Goal: Task Accomplishment & Management: Manage account settings

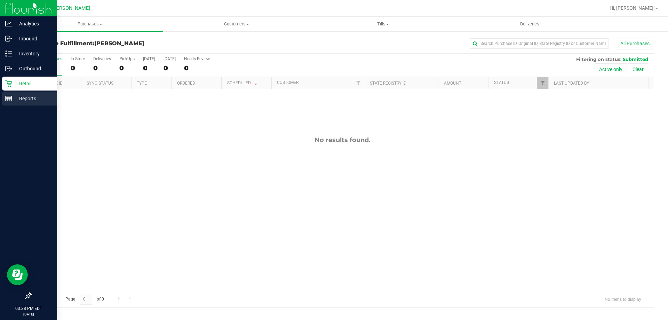
drag, startPoint x: 26, startPoint y: 99, endPoint x: 40, endPoint y: 95, distance: 14.2
click at [27, 99] on p "Reports" at bounding box center [33, 98] width 42 height 8
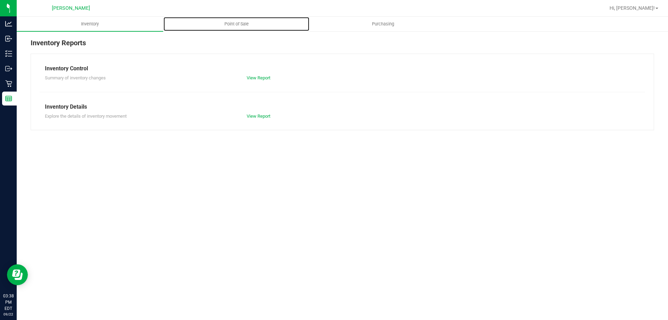
click at [243, 22] on span "Point of Sale" at bounding box center [236, 24] width 43 height 6
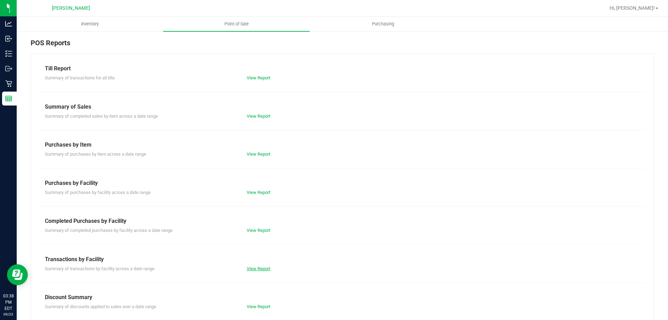
click at [258, 267] on link "View Report" at bounding box center [259, 268] width 24 height 5
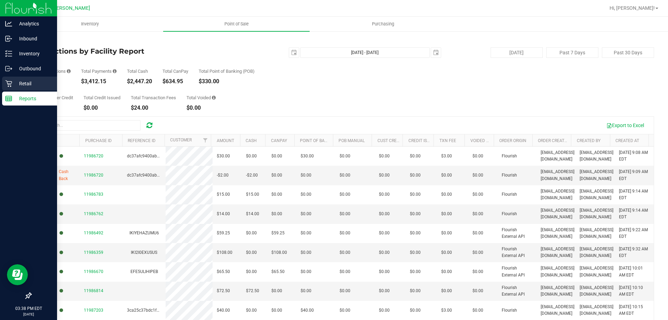
click at [21, 79] on div "Retail" at bounding box center [29, 84] width 55 height 14
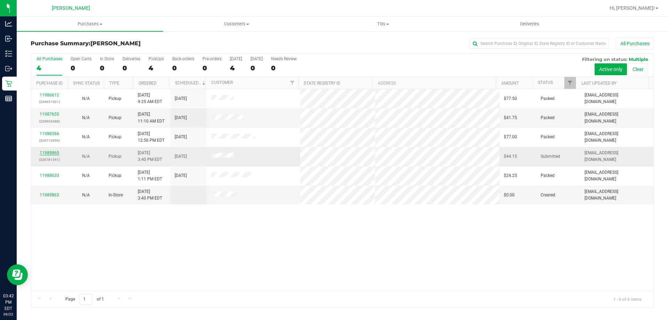
click at [56, 152] on link "11989865" at bounding box center [49, 152] width 19 height 5
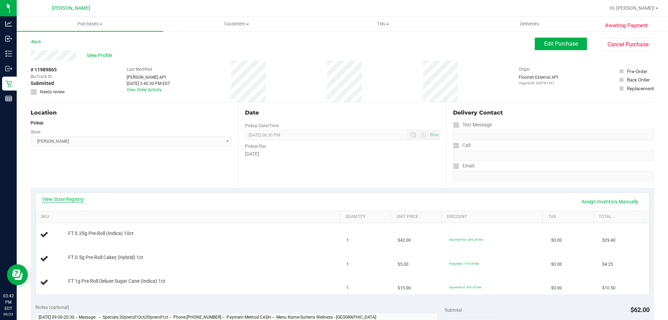
click at [64, 199] on link "View State Registry" at bounding box center [63, 198] width 42 height 7
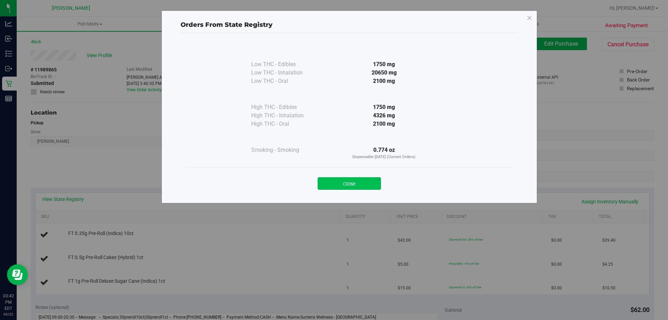
click at [352, 184] on button "Close" at bounding box center [349, 183] width 63 height 13
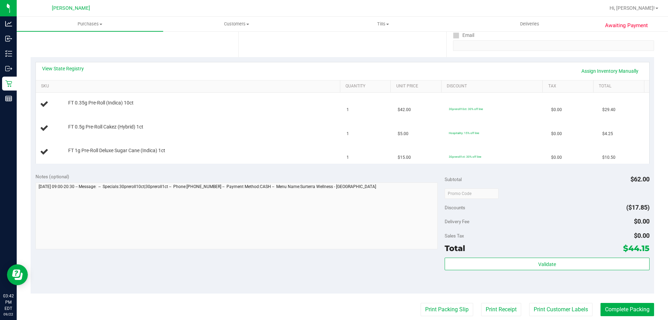
scroll to position [174, 0]
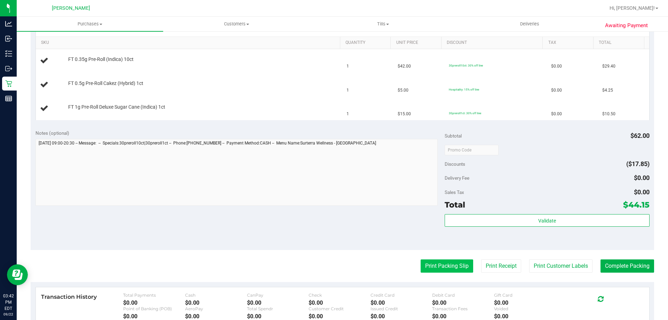
click at [435, 264] on button "Print Packing Slip" at bounding box center [447, 265] width 53 height 13
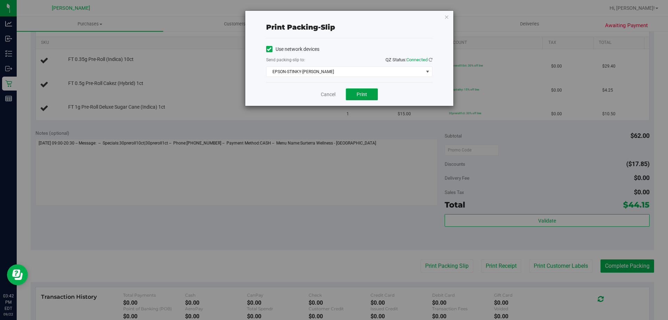
click at [363, 96] on span "Print" at bounding box center [362, 94] width 10 height 6
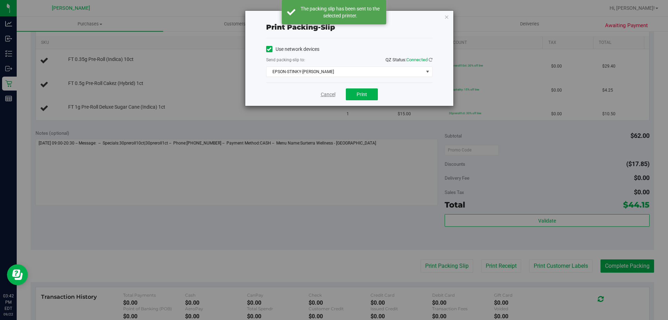
click at [323, 93] on link "Cancel" at bounding box center [328, 94] width 15 height 7
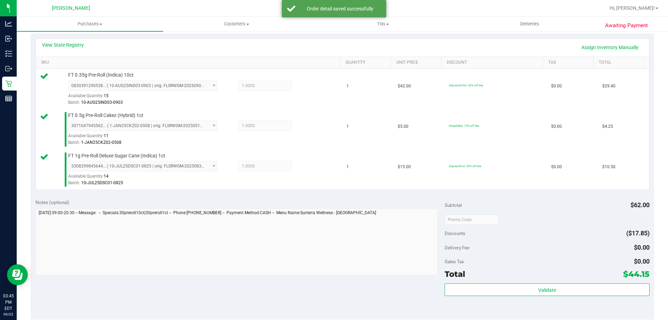
scroll to position [243, 0]
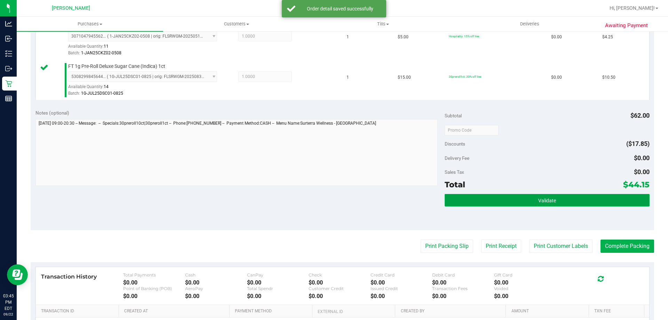
click at [547, 198] on span "Validate" at bounding box center [547, 201] width 18 height 6
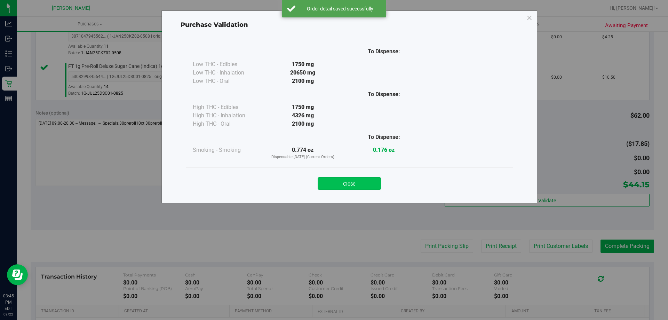
click at [359, 183] on button "Close" at bounding box center [349, 183] width 63 height 13
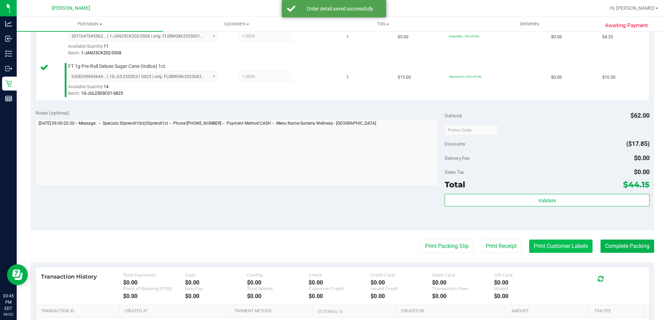
click at [564, 247] on button "Print Customer Labels" at bounding box center [560, 245] width 63 height 13
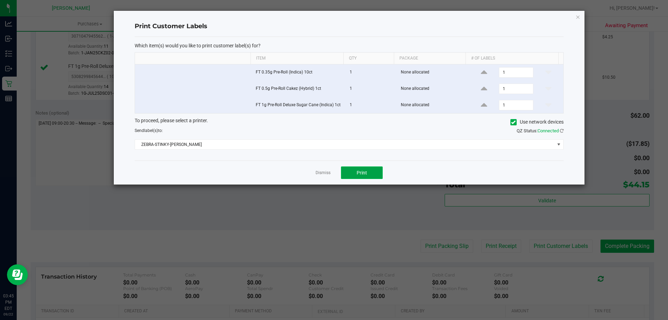
click at [357, 177] on button "Print" at bounding box center [362, 172] width 42 height 13
click at [322, 172] on link "Dismiss" at bounding box center [322, 173] width 15 height 6
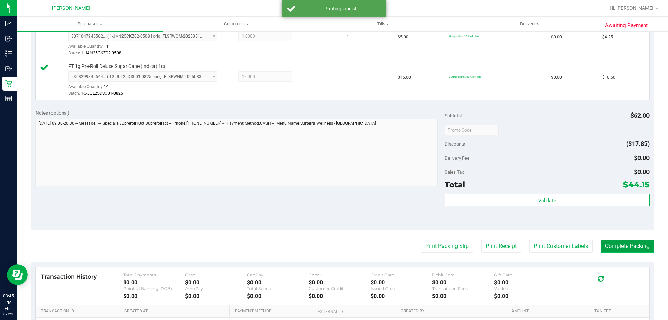
click at [634, 245] on button "Complete Packing" at bounding box center [627, 245] width 54 height 13
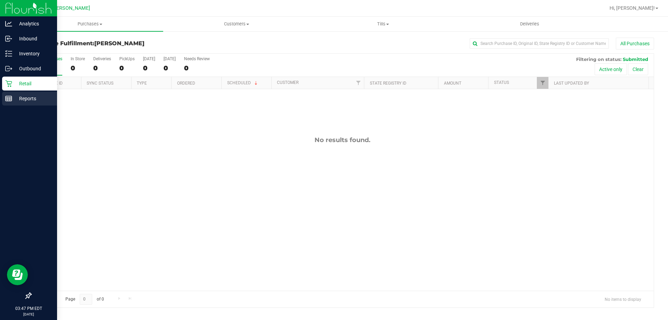
click at [31, 99] on p "Reports" at bounding box center [33, 98] width 42 height 8
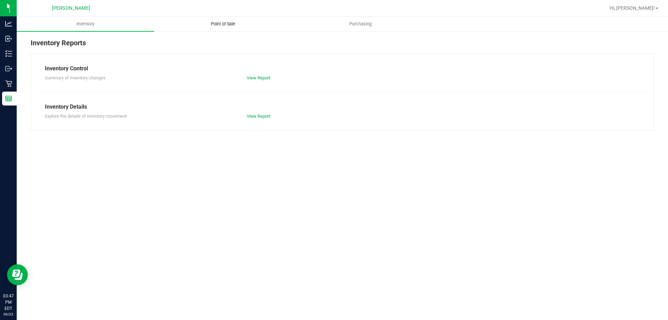
click at [232, 24] on span "Point of Sale" at bounding box center [222, 24] width 43 height 6
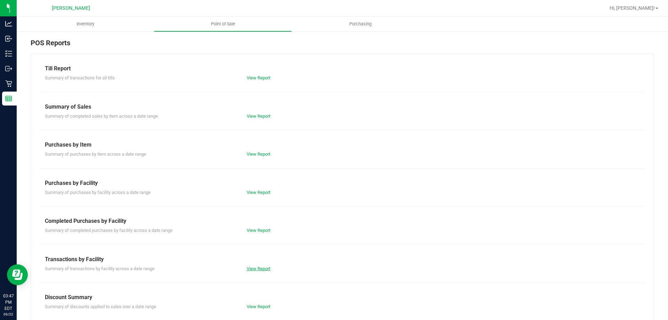
click at [254, 268] on link "View Report" at bounding box center [259, 268] width 24 height 5
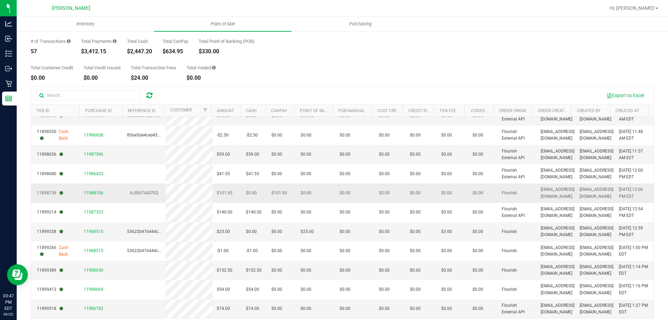
scroll to position [52, 0]
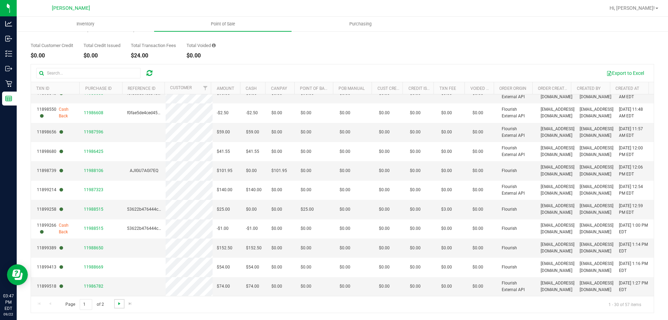
click at [119, 302] on span "Go to the next page" at bounding box center [120, 304] width 6 height 6
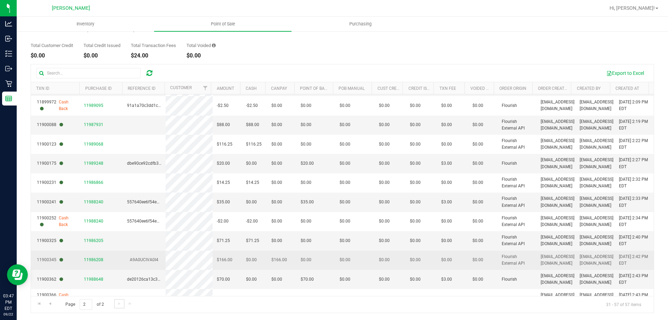
scroll to position [145, 0]
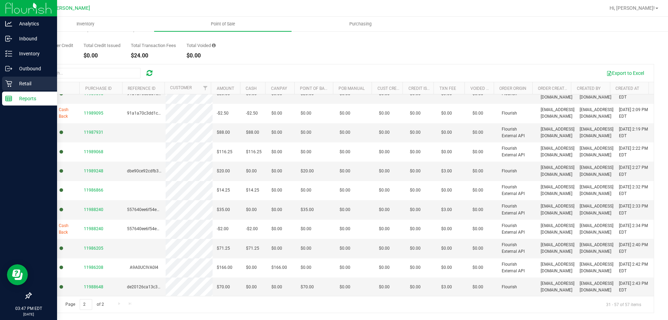
click at [27, 79] on p "Retail" at bounding box center [33, 83] width 42 height 8
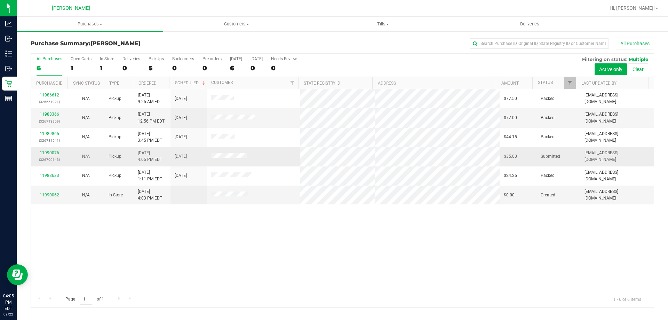
click at [50, 152] on link "11990076" at bounding box center [49, 152] width 19 height 5
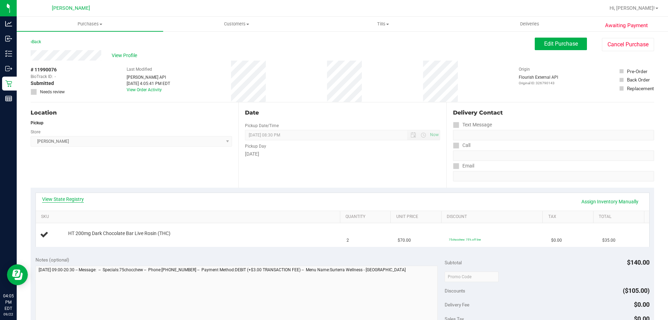
click at [66, 199] on link "View State Registry" at bounding box center [63, 198] width 42 height 7
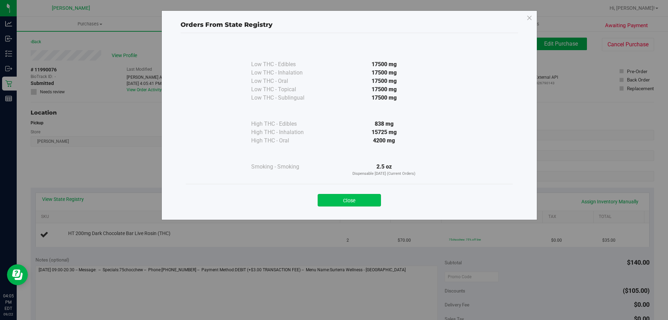
click at [357, 199] on button "Close" at bounding box center [349, 200] width 63 height 13
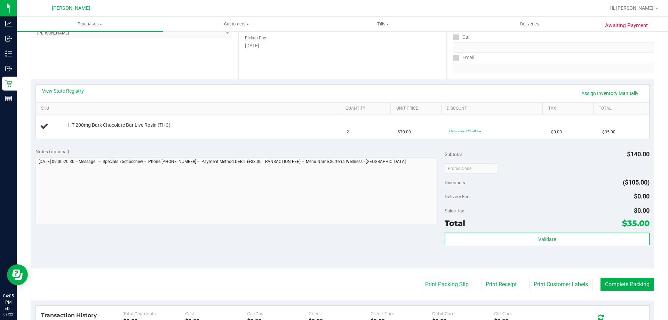
scroll to position [174, 0]
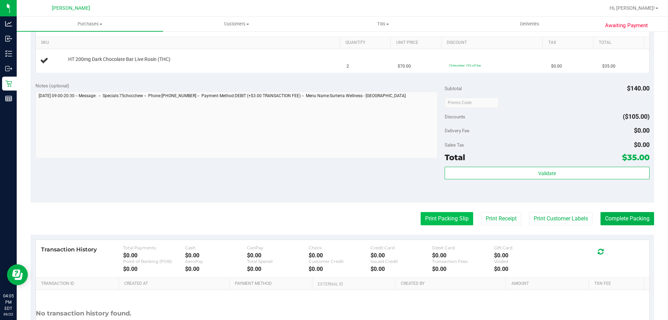
click at [438, 219] on button "Print Packing Slip" at bounding box center [447, 218] width 53 height 13
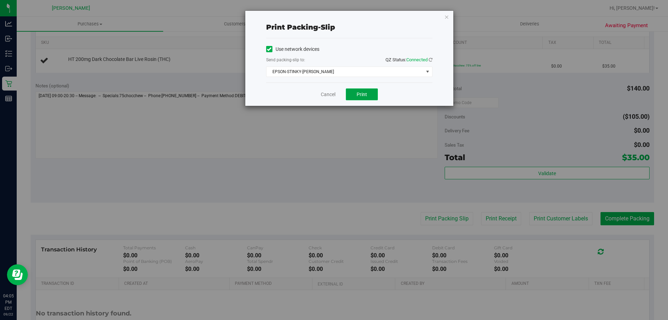
click at [367, 96] on button "Print" at bounding box center [362, 94] width 32 height 12
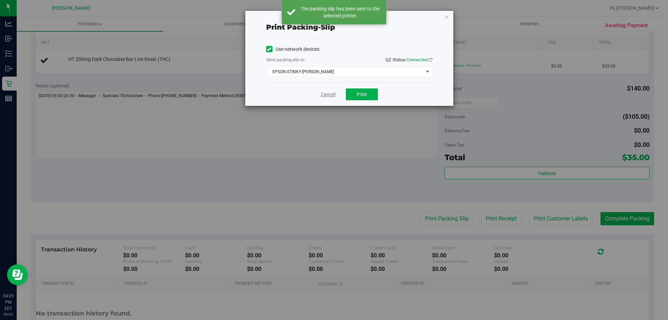
click at [329, 96] on link "Cancel" at bounding box center [328, 94] width 15 height 7
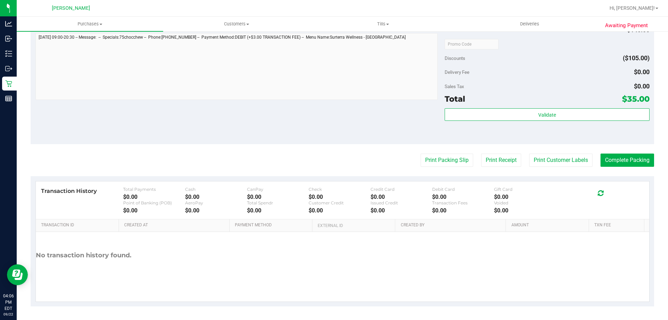
scroll to position [249, 0]
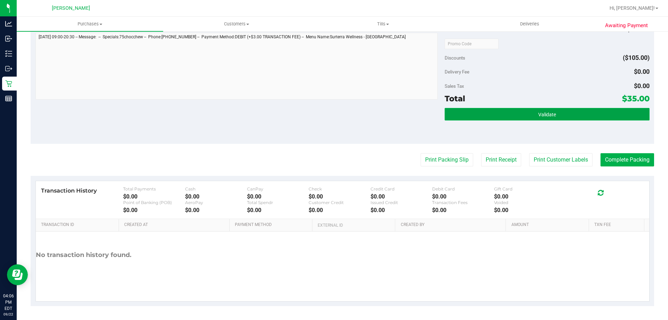
click at [540, 118] on button "Validate" at bounding box center [547, 114] width 205 height 13
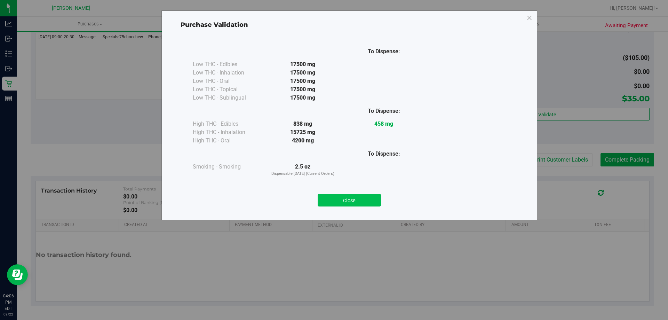
click at [355, 200] on button "Close" at bounding box center [349, 200] width 63 height 13
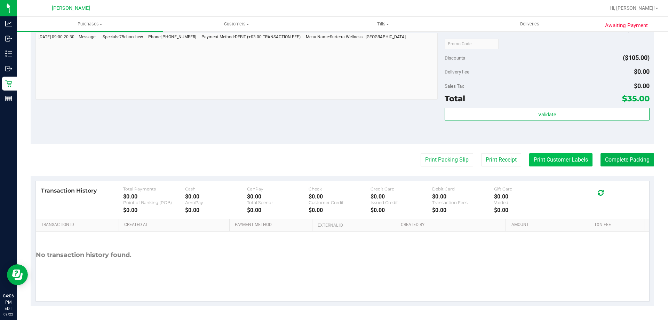
click at [544, 161] on button "Print Customer Labels" at bounding box center [560, 159] width 63 height 13
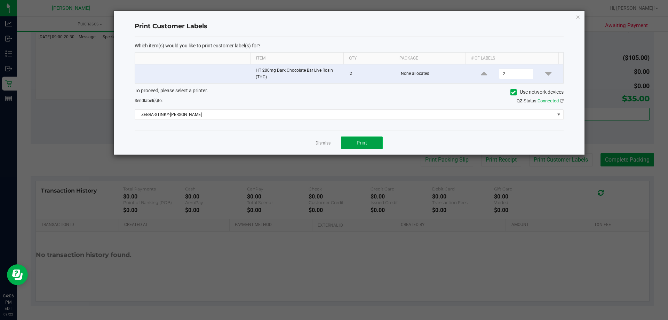
click at [374, 146] on button "Print" at bounding box center [362, 142] width 42 height 13
click at [325, 144] on link "Dismiss" at bounding box center [322, 143] width 15 height 6
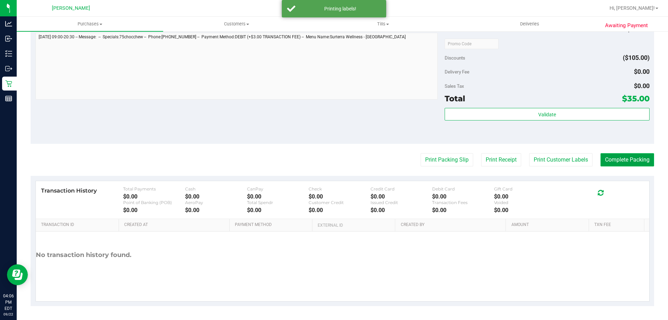
click at [617, 166] on button "Complete Packing" at bounding box center [627, 159] width 54 height 13
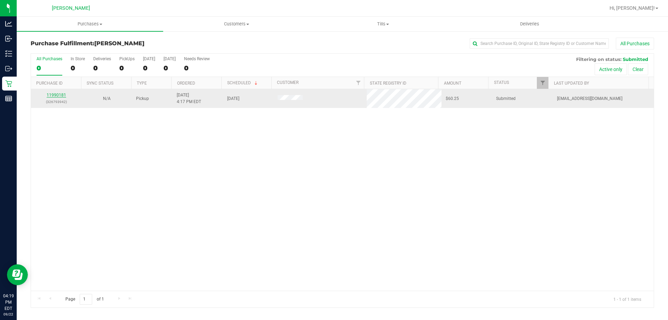
click at [62, 96] on link "11990181" at bounding box center [56, 95] width 19 height 5
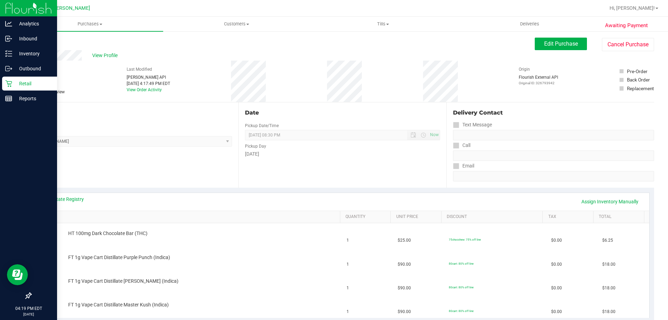
click at [21, 85] on p "Retail" at bounding box center [33, 83] width 42 height 8
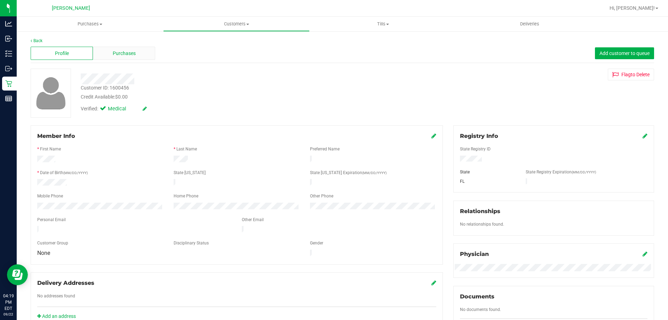
click at [120, 54] on span "Purchases" at bounding box center [124, 53] width 23 height 7
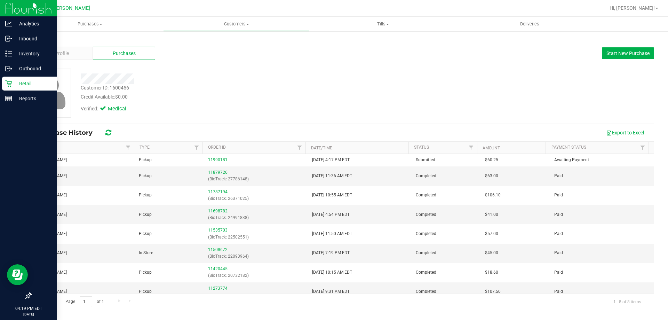
click at [26, 81] on p "Retail" at bounding box center [33, 83] width 42 height 8
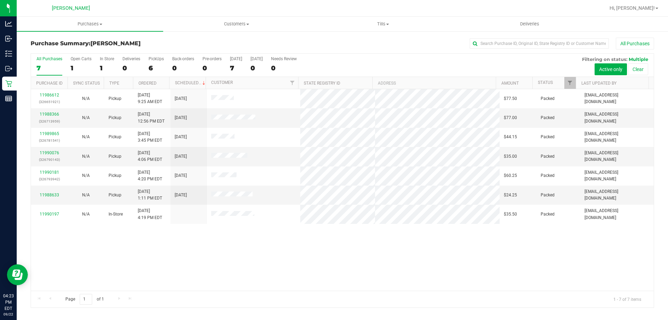
click at [505, 315] on div "Purchases Summary of purchases Fulfillment All purchases Customers All customer…" at bounding box center [342, 168] width 651 height 303
click at [107, 58] on div "In Store" at bounding box center [107, 58] width 14 height 5
click at [0, 0] on input "In Store 1" at bounding box center [0, 0] width 0 height 0
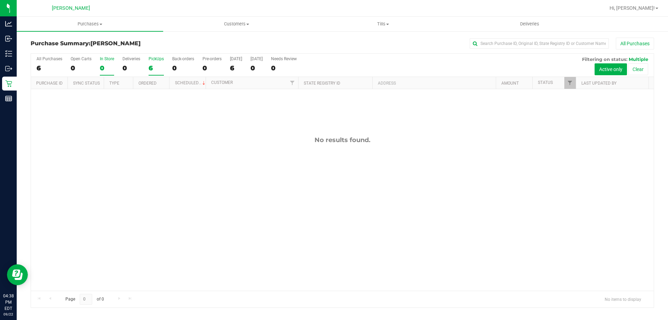
click at [156, 61] on label "PickUps 6" at bounding box center [156, 65] width 15 height 19
click at [0, 0] on input "PickUps 6" at bounding box center [0, 0] width 0 height 0
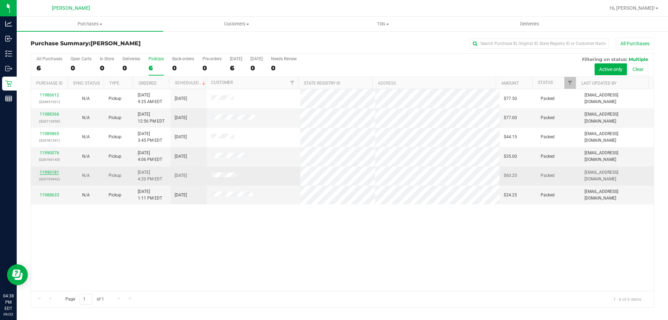
click at [54, 171] on link "11990181" at bounding box center [49, 172] width 19 height 5
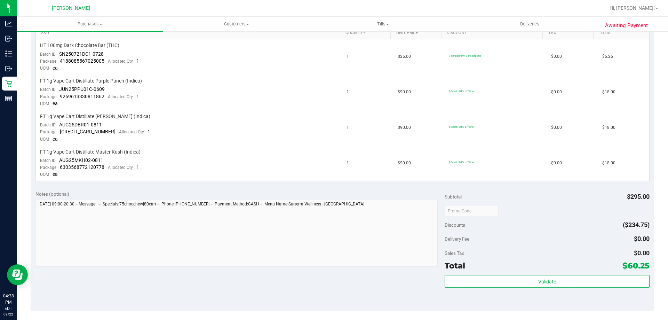
scroll to position [243, 0]
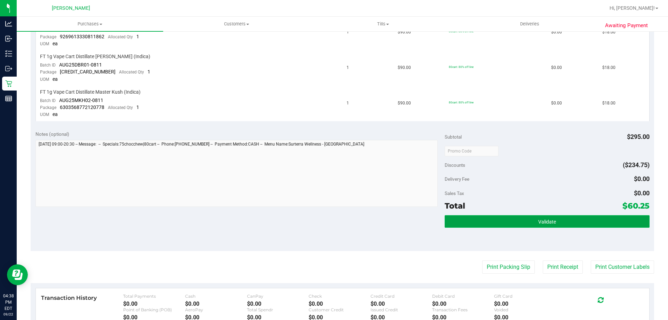
click at [550, 219] on span "Validate" at bounding box center [547, 222] width 18 height 6
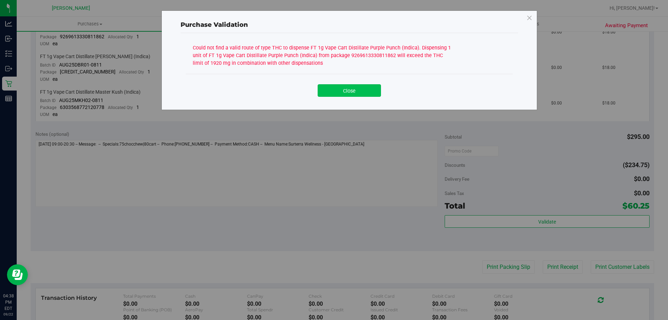
click at [374, 86] on button "Close" at bounding box center [349, 90] width 63 height 13
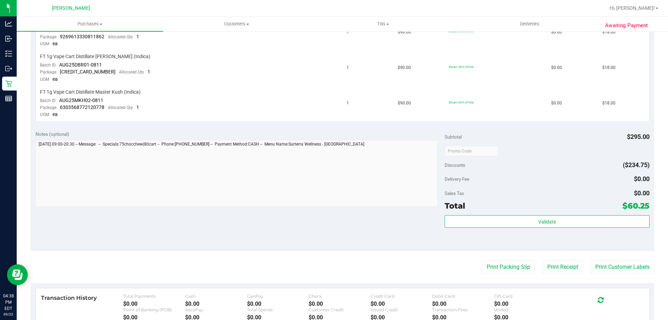
scroll to position [174, 0]
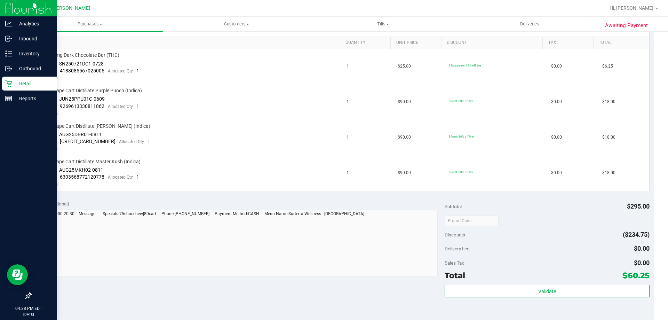
click at [27, 81] on p "Retail" at bounding box center [33, 83] width 42 height 8
